Goal: Obtain resource: Download file/media

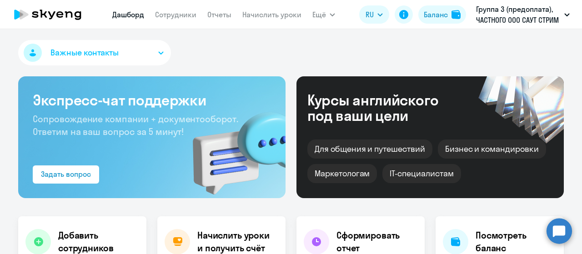
select select "30"
click at [161, 15] on link "Сотрудники" at bounding box center [175, 14] width 41 height 9
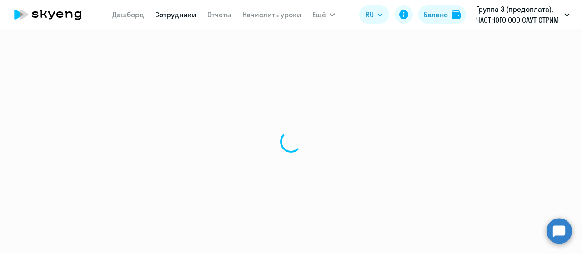
select select "30"
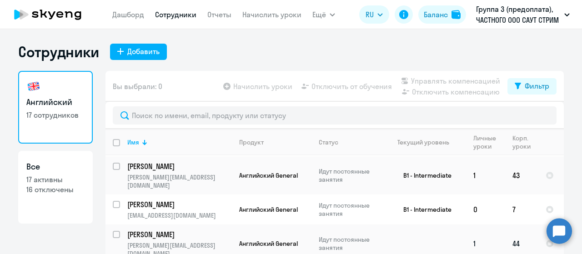
scroll to position [36, 0]
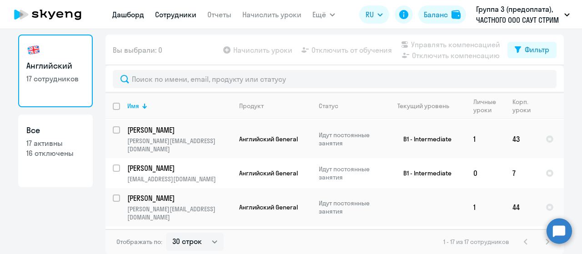
click at [121, 15] on link "Дашборд" at bounding box center [128, 14] width 32 height 9
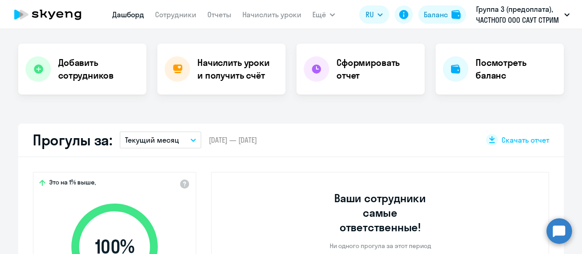
scroll to position [264, 0]
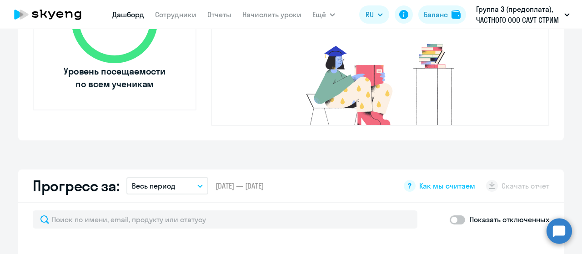
select select "30"
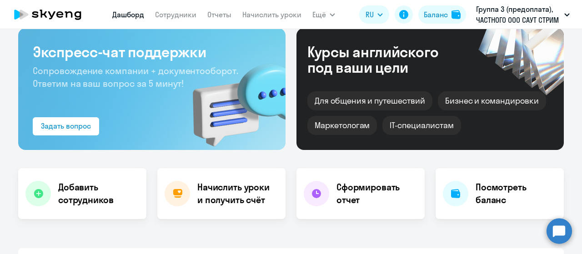
scroll to position [0, 0]
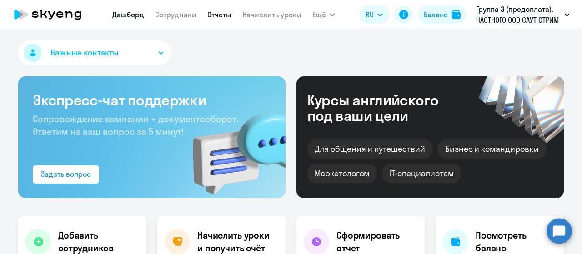
click at [208, 14] on link "Отчеты" at bounding box center [219, 14] width 24 height 9
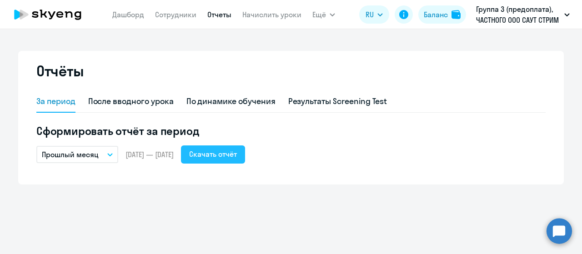
click at [234, 152] on div "Скачать отчёт" at bounding box center [213, 154] width 48 height 11
click at [108, 155] on icon "button" at bounding box center [109, 154] width 5 height 3
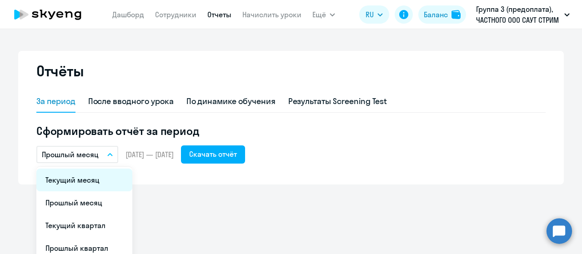
click at [100, 181] on li "Текущий месяц" at bounding box center [84, 180] width 96 height 23
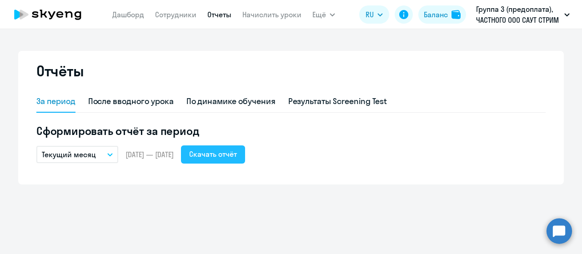
click at [225, 154] on div "Скачать отчёт" at bounding box center [213, 154] width 48 height 11
click at [223, 154] on div "Скачать отчёт" at bounding box center [213, 154] width 48 height 11
click at [170, 15] on link "Сотрудники" at bounding box center [175, 14] width 41 height 9
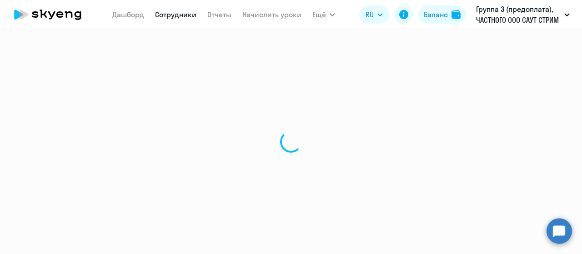
select select "30"
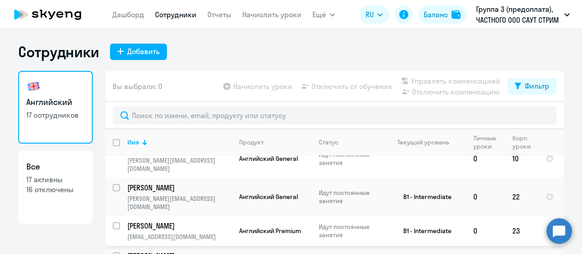
scroll to position [318, 0]
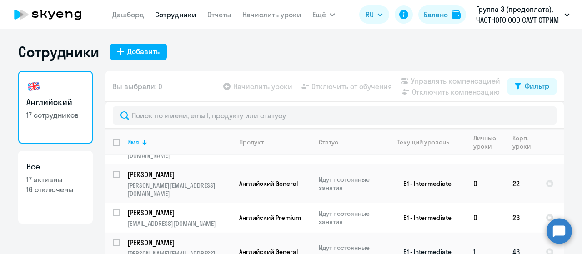
click at [196, 233] on td "[PERSON_NAME] [PERSON_NAME][EMAIL_ADDRESS][DOMAIN_NAME]" at bounding box center [176, 252] width 112 height 38
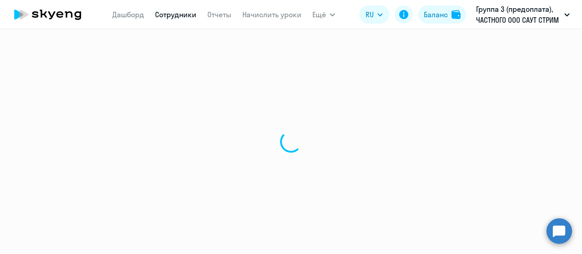
select select "english"
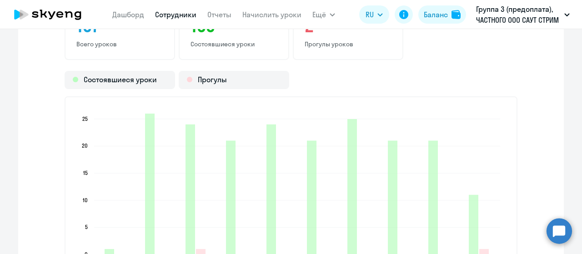
scroll to position [1183, 0]
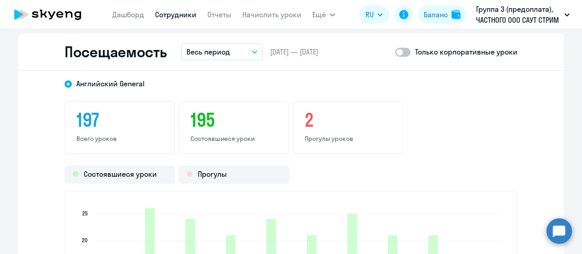
click at [252, 51] on icon "button" at bounding box center [254, 52] width 5 height 2
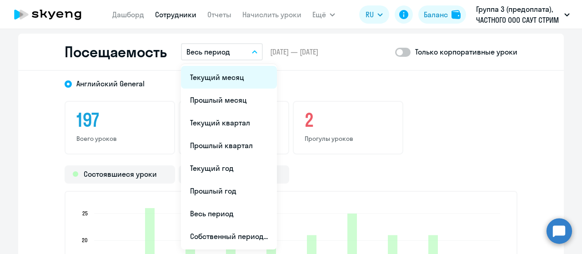
click at [237, 77] on li "Текущий месяц" at bounding box center [229, 77] width 96 height 23
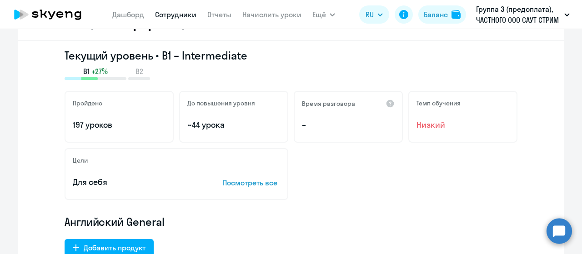
scroll to position [0, 0]
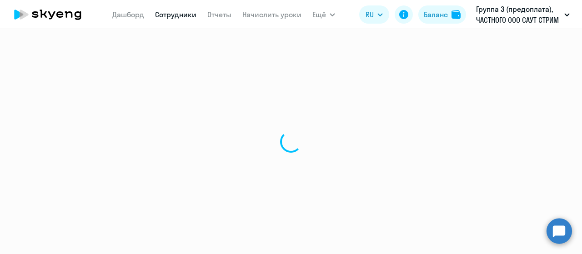
select select "30"
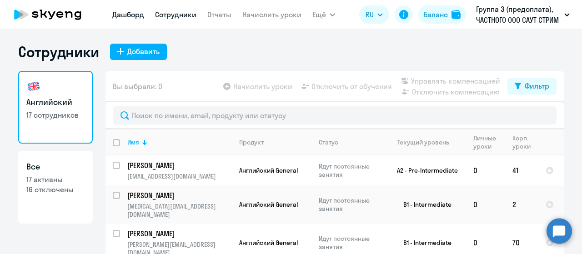
click at [119, 17] on link "Дашборд" at bounding box center [128, 14] width 32 height 9
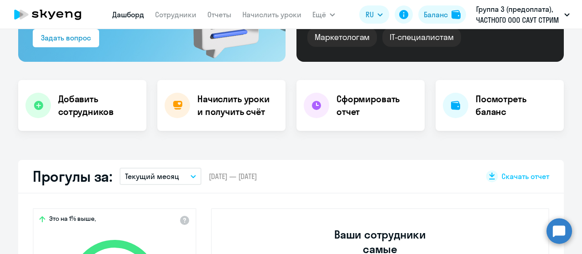
scroll to position [227, 0]
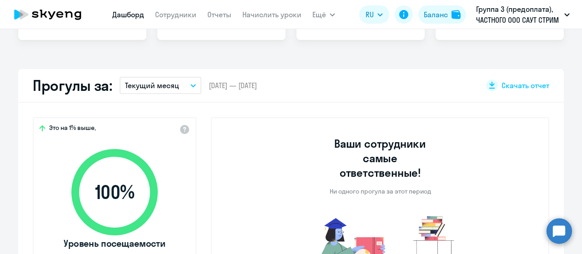
select select "30"
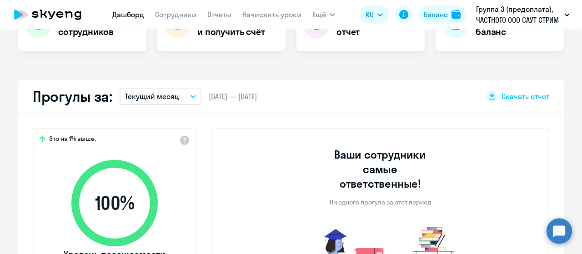
scroll to position [230, 0]
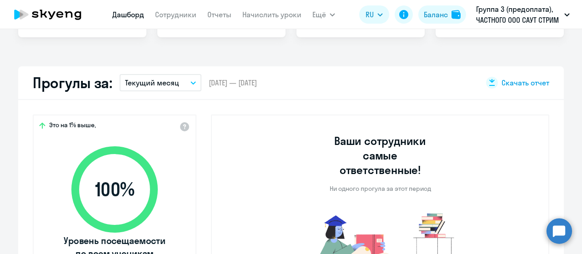
click at [492, 85] on icon at bounding box center [492, 82] width 7 height 7
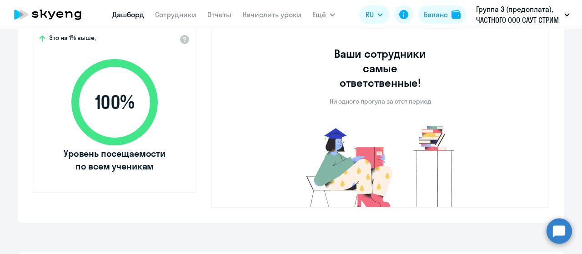
scroll to position [321, 0]
